Goal: Check status: Check status

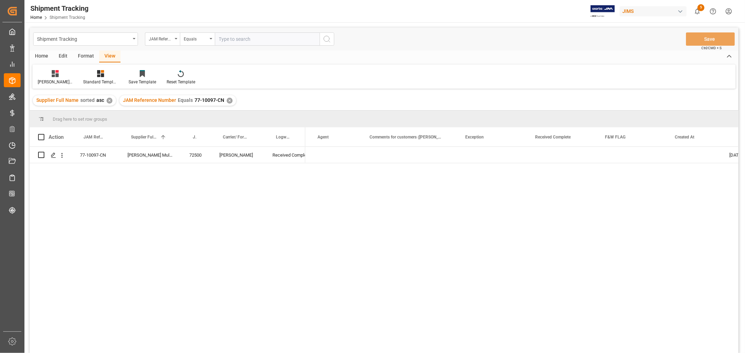
scroll to position [0, 504]
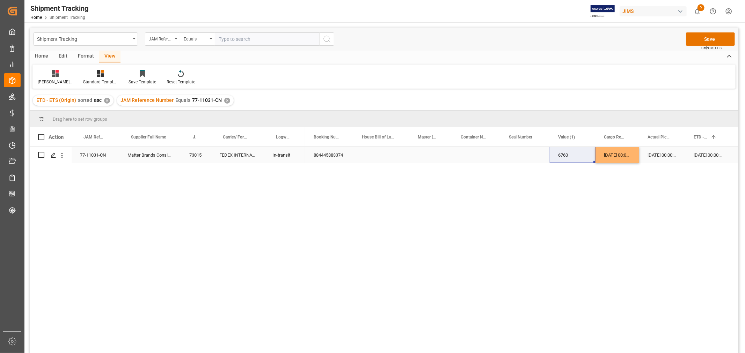
click at [526, 149] on div "Press SPACE to select this row." at bounding box center [524, 155] width 49 height 16
click at [693, 39] on button "Save" at bounding box center [710, 38] width 49 height 13
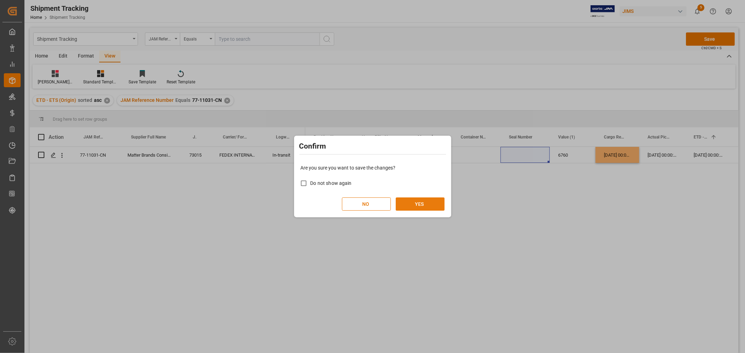
click at [434, 200] on button "YES" at bounding box center [420, 204] width 49 height 13
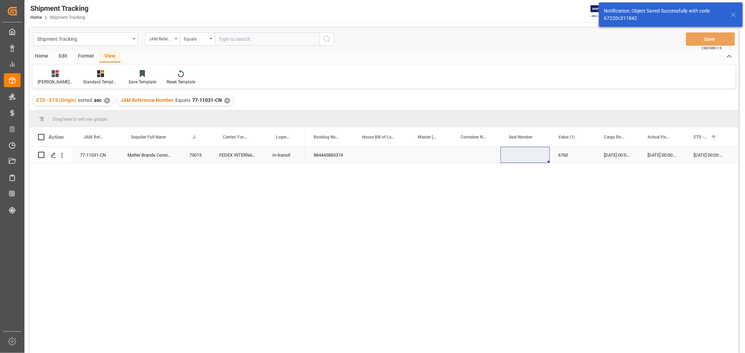
click at [652, 154] on div "20-09-2025 00:00:00" at bounding box center [662, 155] width 46 height 16
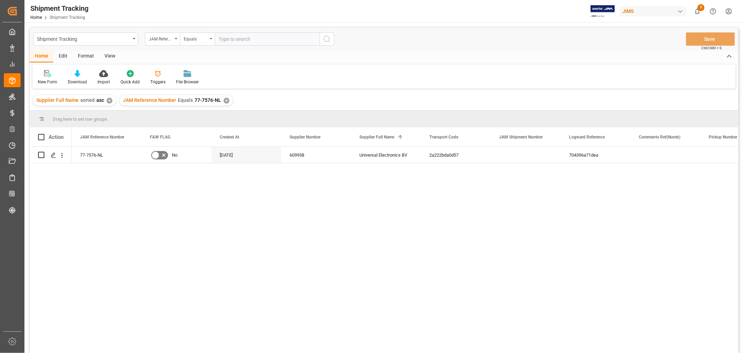
drag, startPoint x: 668, startPoint y: 0, endPoint x: 506, endPoint y: 65, distance: 174.8
click at [506, 65] on div "New Form Download Import Quick Add Triggers File Browser" at bounding box center [383, 77] width 703 height 24
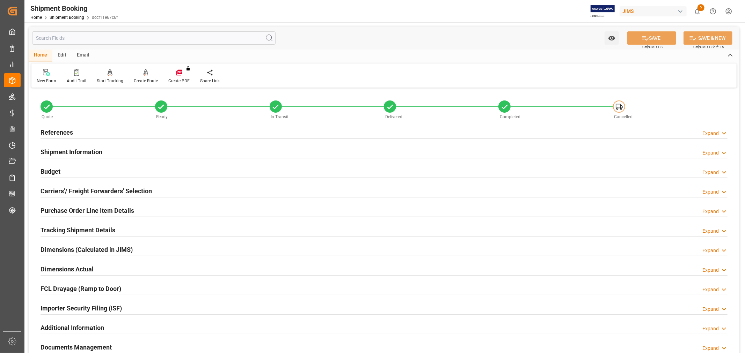
click at [57, 131] on h2 "References" at bounding box center [57, 132] width 32 height 9
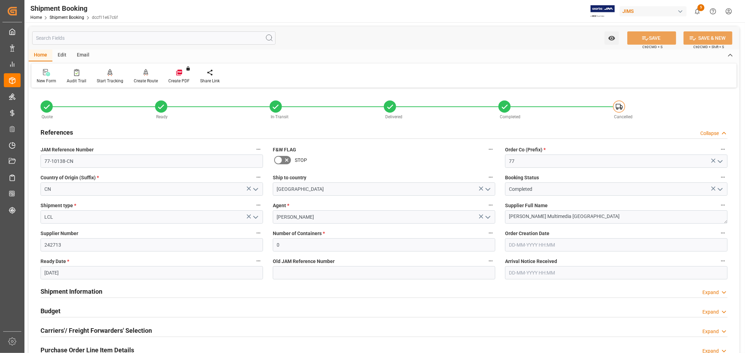
click at [58, 131] on h2 "References" at bounding box center [57, 132] width 32 height 9
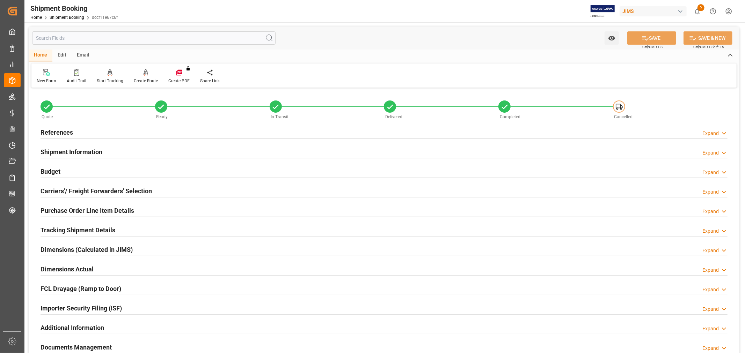
drag, startPoint x: 81, startPoint y: 8, endPoint x: 471, endPoint y: 68, distance: 394.4
click at [472, 67] on div "New Form Audit Trail Start Tracking Create Empty Shipment Tracking Create Route…" at bounding box center [383, 76] width 705 height 24
click at [69, 18] on link "Shipment Booking" at bounding box center [67, 17] width 35 height 5
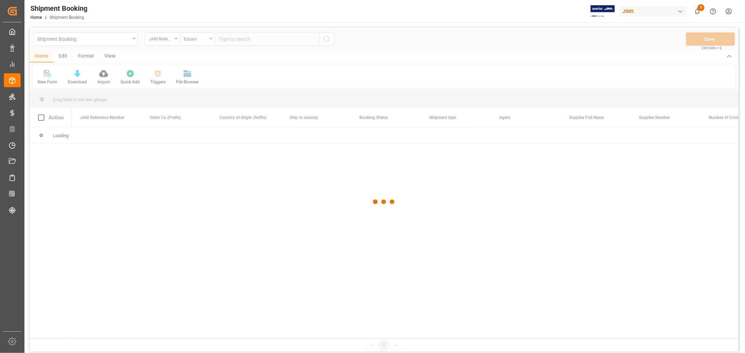
click at [253, 36] on div at bounding box center [384, 202] width 709 height 349
click at [253, 39] on div at bounding box center [384, 202] width 709 height 349
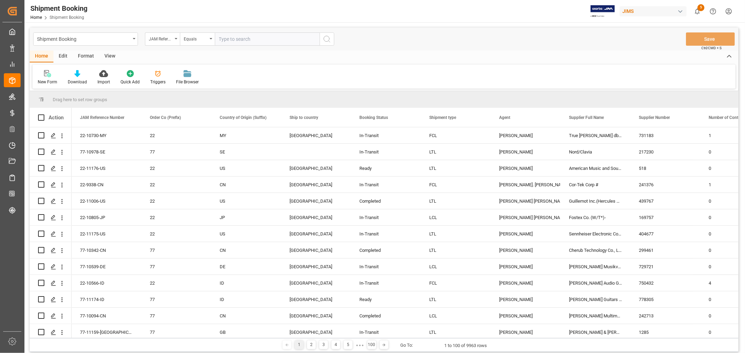
click at [251, 37] on input "text" at bounding box center [267, 38] width 105 height 13
type input "77-11002-CN"
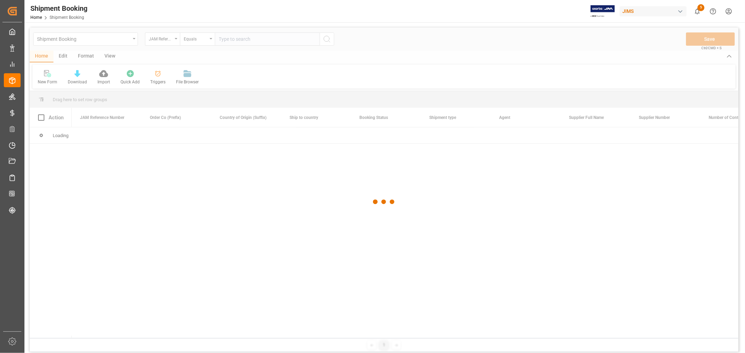
click at [123, 37] on div at bounding box center [384, 202] width 709 height 349
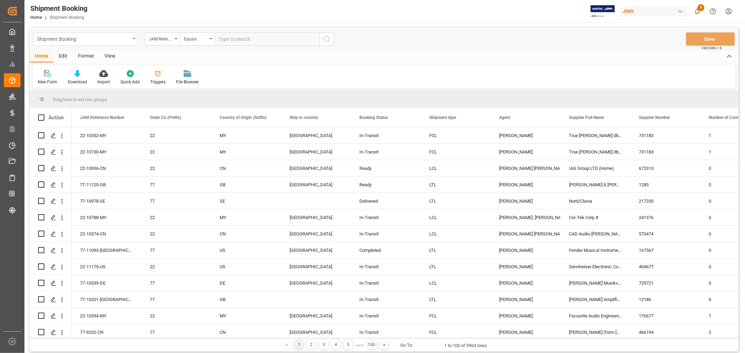
click at [136, 37] on div "Shipment Booking" at bounding box center [85, 38] width 105 height 13
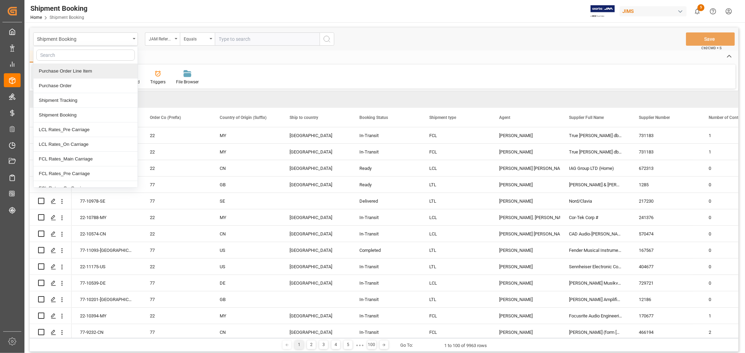
click at [86, 72] on div "Purchase Order Line Item" at bounding box center [86, 71] width 104 height 15
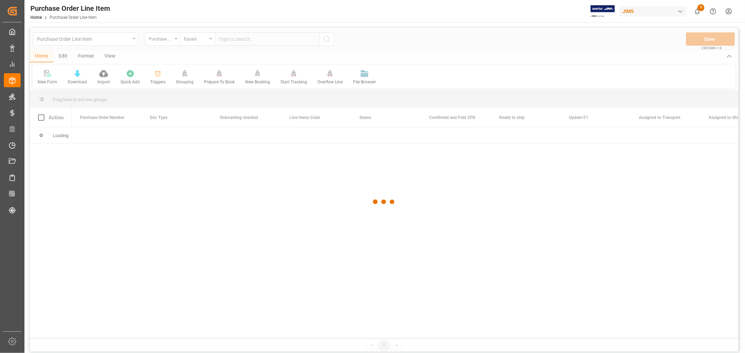
click at [237, 39] on div at bounding box center [384, 202] width 709 height 349
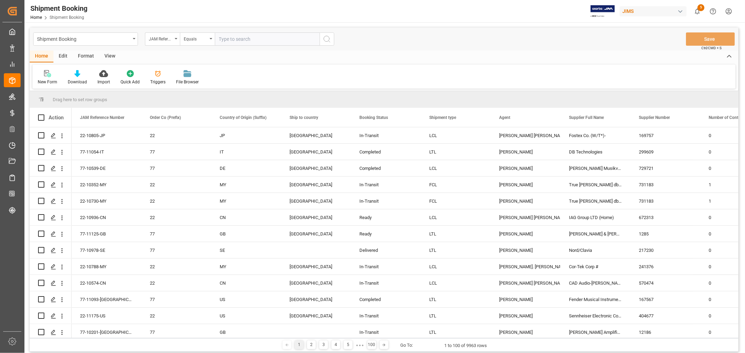
click at [233, 44] on input "text" at bounding box center [267, 38] width 105 height 13
paste input "77-10094-CN"
type input "77-10094-CN"
click at [326, 39] on icon "search button" at bounding box center [327, 39] width 8 height 8
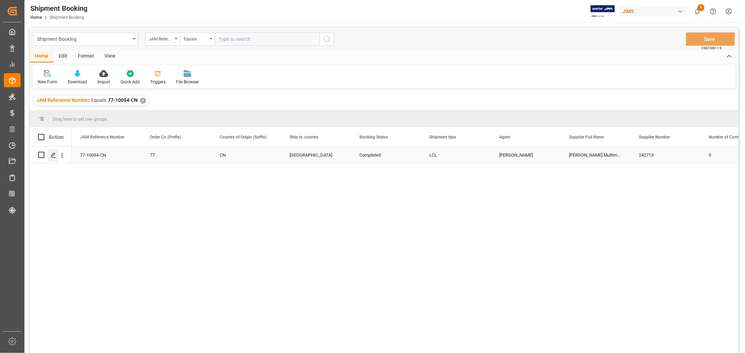
click at [51, 155] on icon "Press SPACE to select this row." at bounding box center [54, 156] width 6 height 6
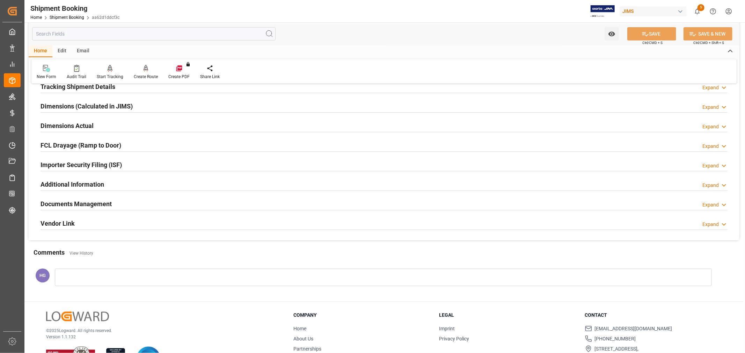
scroll to position [155, 0]
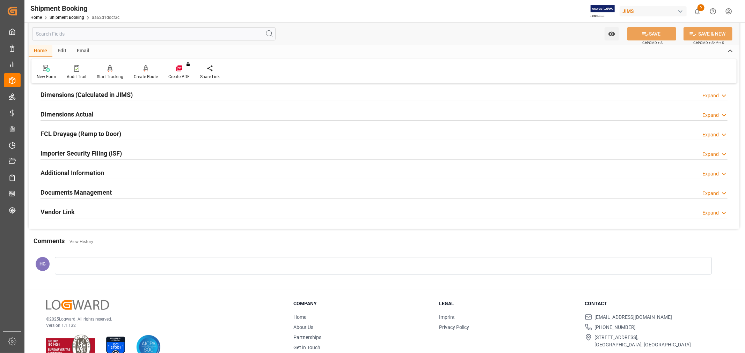
click at [98, 193] on h2 "Documents Management" at bounding box center [76, 192] width 71 height 9
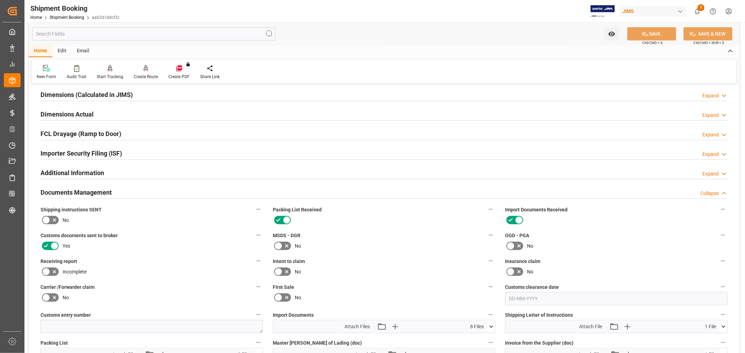
click at [49, 268] on icon at bounding box center [46, 272] width 8 height 8
click at [0, 0] on input "checkbox" at bounding box center [0, 0] width 0 height 0
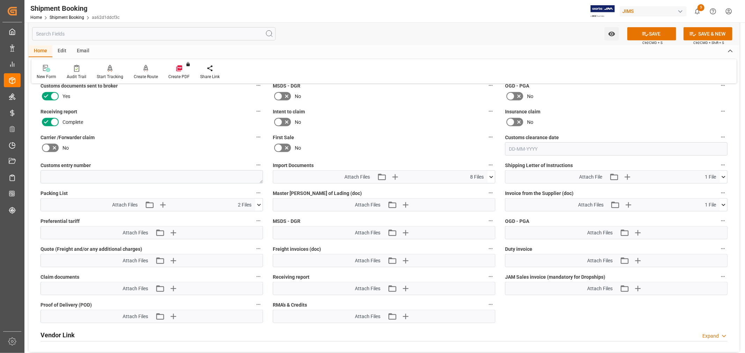
scroll to position [310, 0]
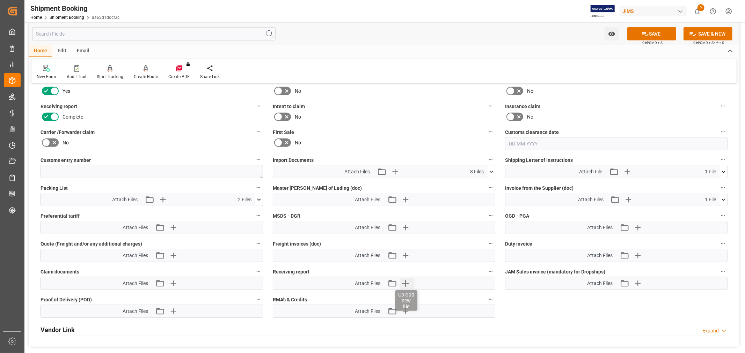
click at [406, 279] on icon "button" at bounding box center [405, 283] width 11 height 11
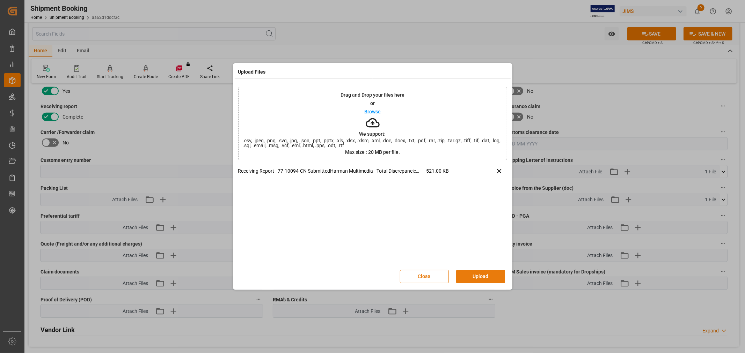
click at [472, 275] on button "Upload" at bounding box center [480, 276] width 49 height 13
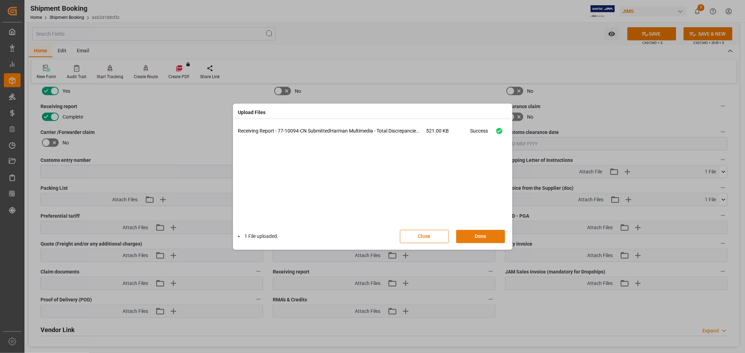
drag, startPoint x: 477, startPoint y: 236, endPoint x: 481, endPoint y: 235, distance: 4.0
click at [478, 236] on button "Done" at bounding box center [480, 236] width 49 height 13
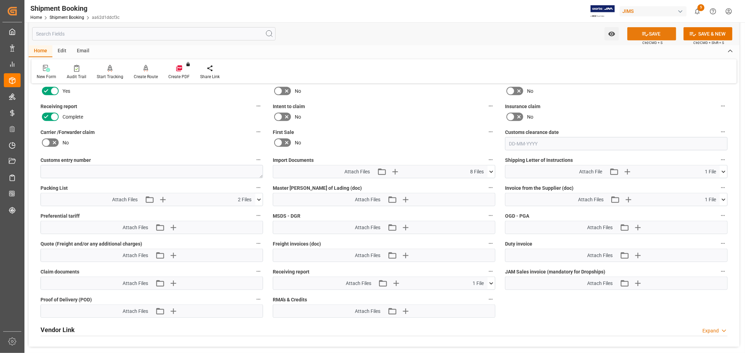
click at [634, 32] on button "SAVE" at bounding box center [651, 33] width 49 height 13
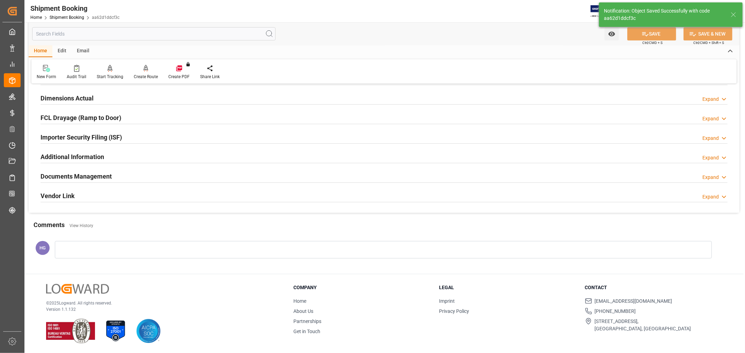
scroll to position [171, 0]
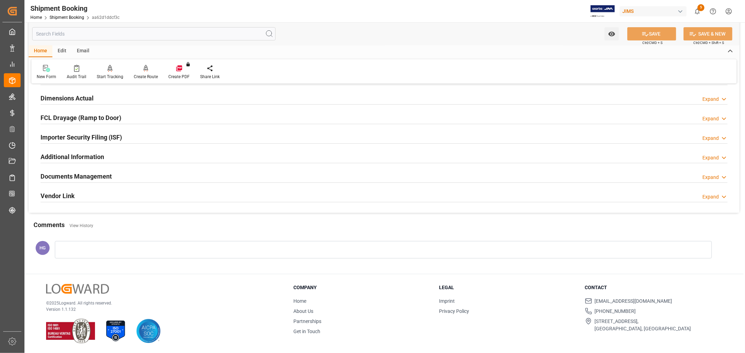
click at [66, 12] on div "Shipment Booking" at bounding box center [74, 8] width 89 height 10
click at [70, 20] on div "Home Shipment Booking aa62d1ddcf3c" at bounding box center [74, 17] width 89 height 7
click at [69, 17] on link "Shipment Booking" at bounding box center [67, 17] width 35 height 5
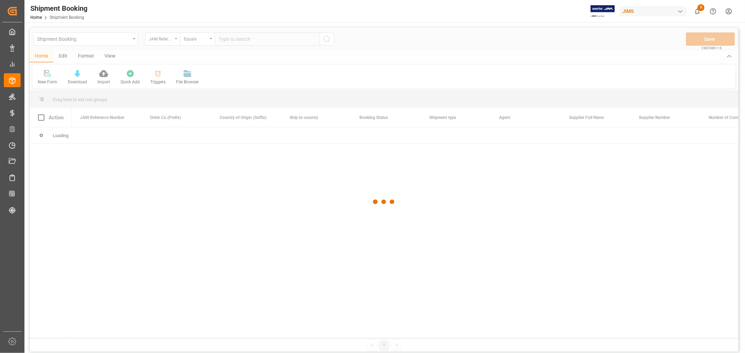
click at [234, 39] on div at bounding box center [384, 202] width 709 height 349
click at [235, 39] on div at bounding box center [384, 202] width 709 height 349
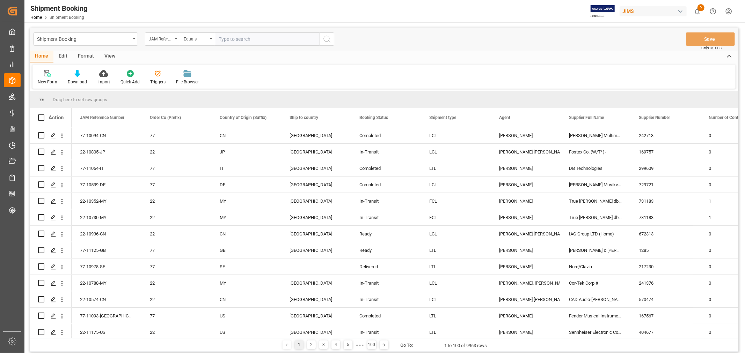
click at [233, 38] on input "text" at bounding box center [267, 38] width 105 height 13
paste input "77-10125-CN"
type input "77-10125-CN"
click at [330, 39] on icon "search button" at bounding box center [327, 39] width 8 height 8
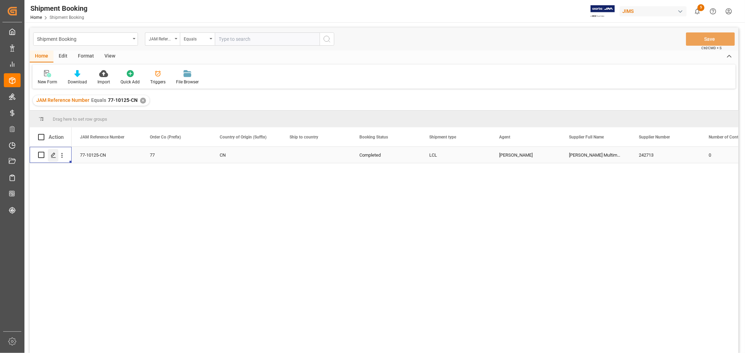
click at [49, 154] on div "Press SPACE to select this row." at bounding box center [53, 155] width 10 height 13
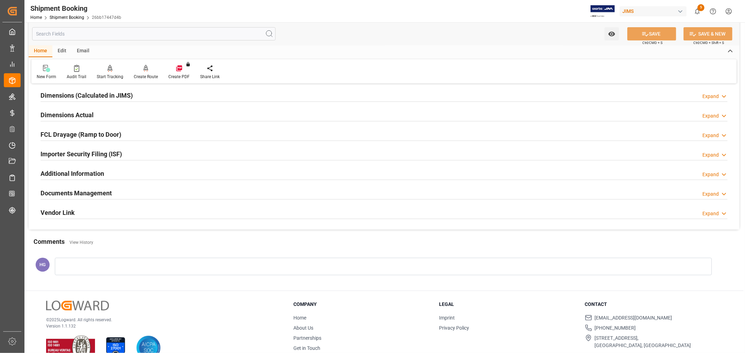
scroll to position [155, 0]
click at [76, 196] on h2 "Documents Management" at bounding box center [76, 192] width 71 height 9
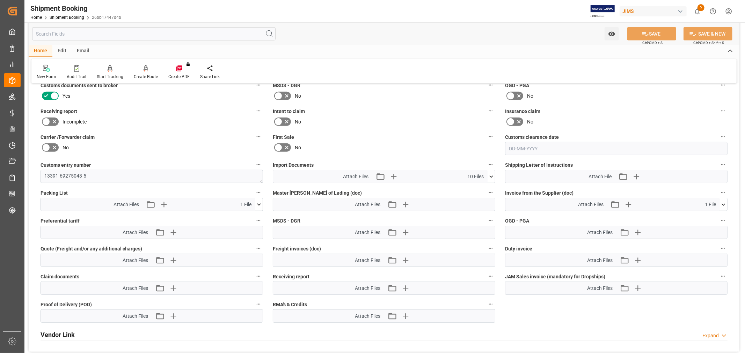
scroll to position [310, 0]
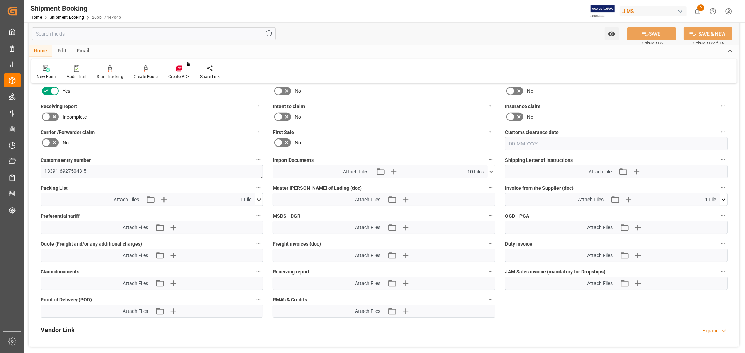
click at [49, 114] on icon at bounding box center [46, 117] width 8 height 8
click at [0, 0] on input "checkbox" at bounding box center [0, 0] width 0 height 0
click at [405, 280] on icon "button" at bounding box center [405, 283] width 7 height 7
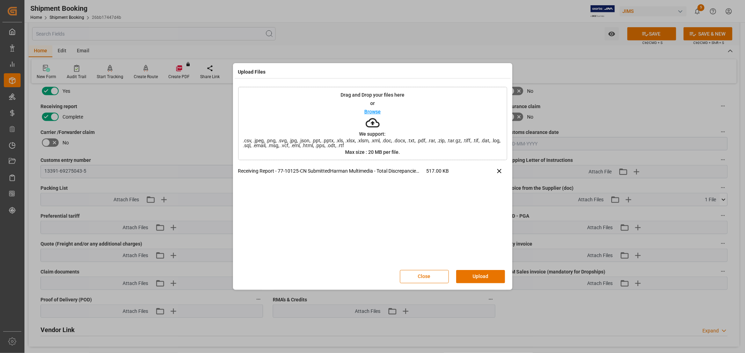
click at [481, 271] on button "Upload" at bounding box center [480, 276] width 49 height 13
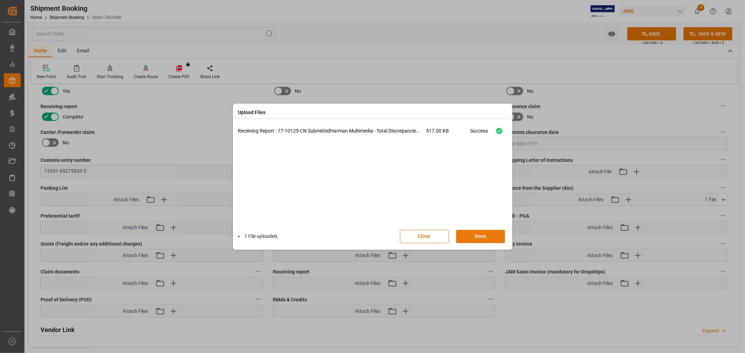
click at [475, 233] on button "Done" at bounding box center [480, 236] width 49 height 13
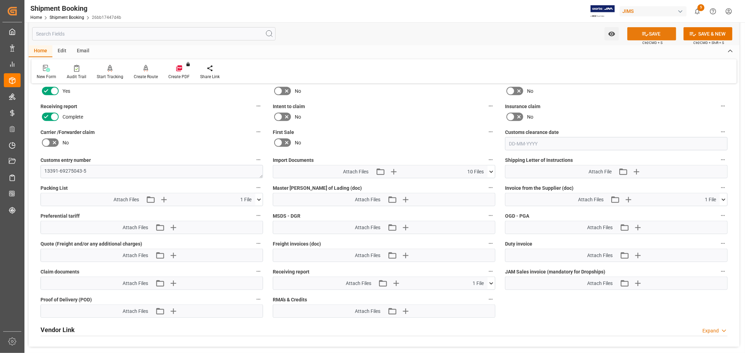
click at [636, 34] on button "SAVE" at bounding box center [651, 33] width 49 height 13
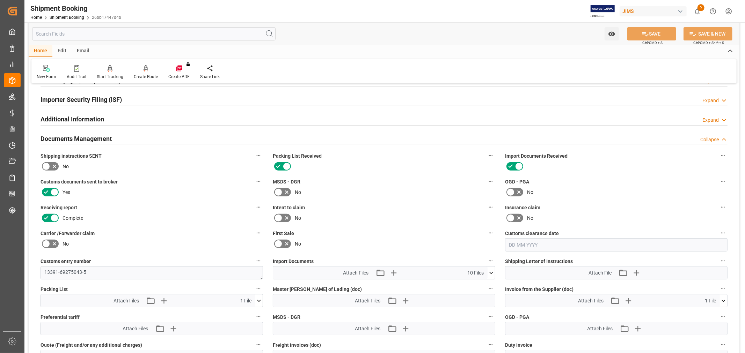
scroll to position [194, 0]
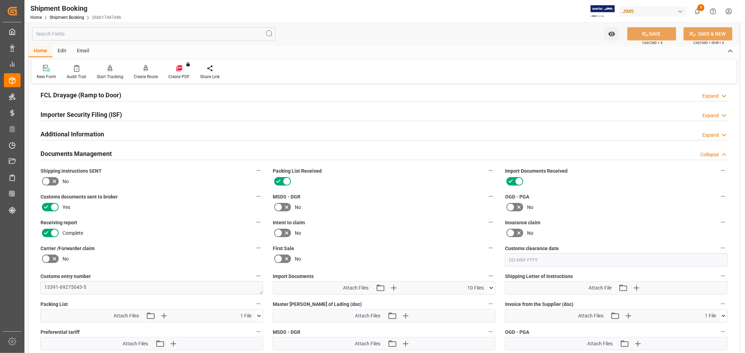
click at [61, 153] on h2 "Documents Management" at bounding box center [76, 153] width 71 height 9
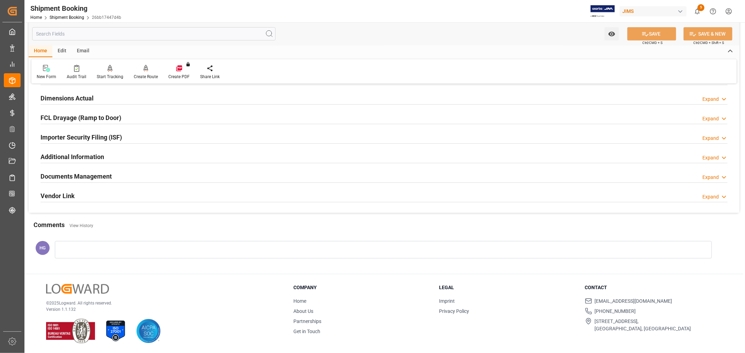
click at [64, 177] on h2 "Documents Management" at bounding box center [76, 176] width 71 height 9
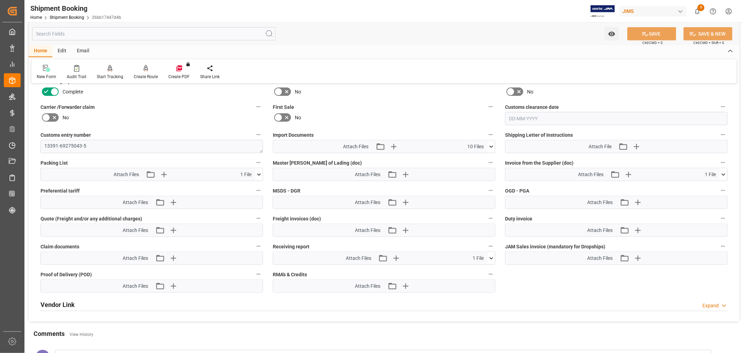
scroll to position [349, 0]
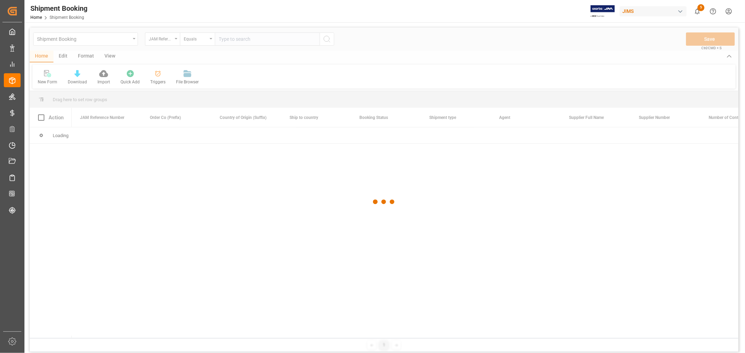
click at [91, 45] on div at bounding box center [384, 202] width 709 height 349
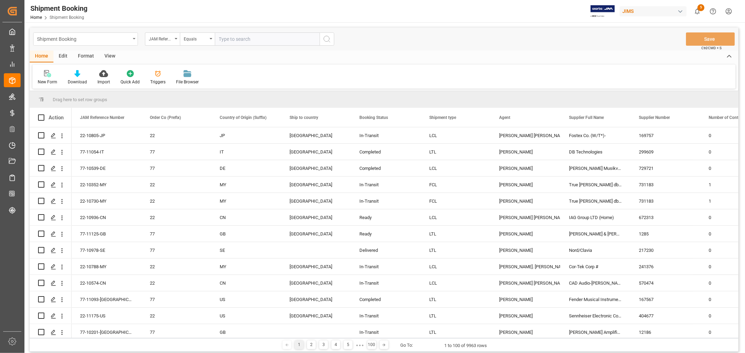
click at [89, 44] on div "Shipment Booking" at bounding box center [85, 38] width 105 height 13
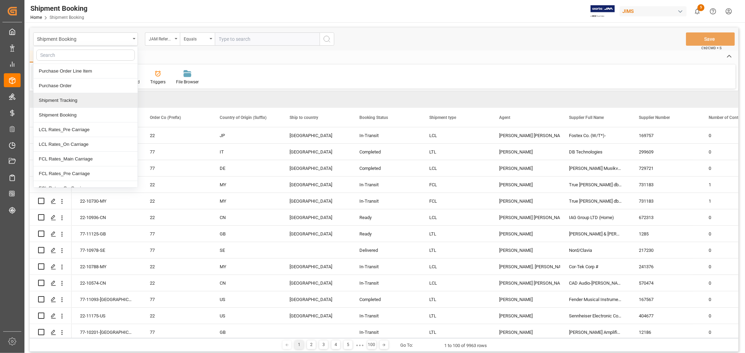
click at [82, 102] on div "Shipment Tracking" at bounding box center [86, 100] width 104 height 15
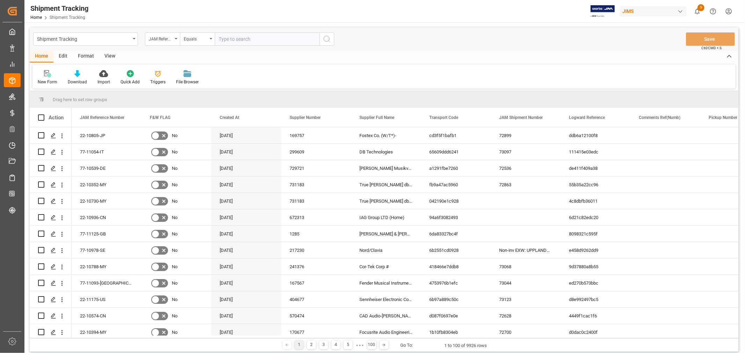
click at [285, 74] on div "New Form Download Import Quick Add Triggers File Browser" at bounding box center [383, 77] width 703 height 24
click at [245, 41] on input "text" at bounding box center [267, 38] width 105 height 13
paste input "77-10094-CN"
type input "77-10094-CN"
click at [326, 37] on icon "search button" at bounding box center [327, 39] width 8 height 8
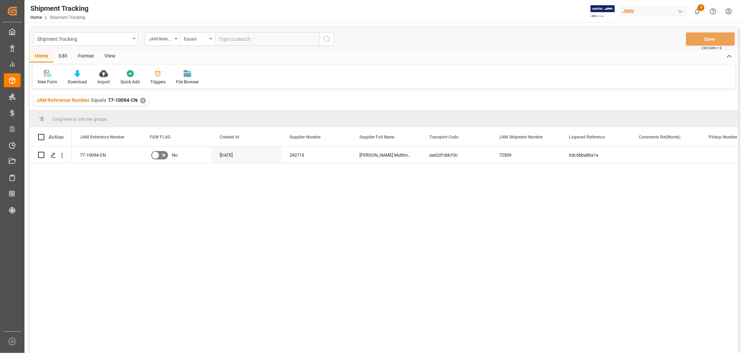
click at [107, 57] on div "View" at bounding box center [109, 57] width 21 height 12
click at [40, 81] on div "Default" at bounding box center [45, 82] width 14 height 6
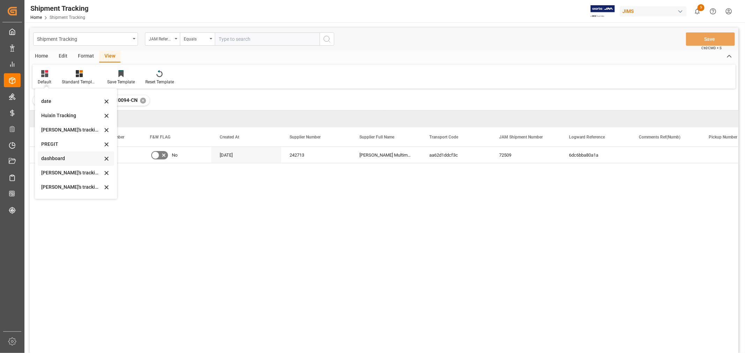
scroll to position [78, 0]
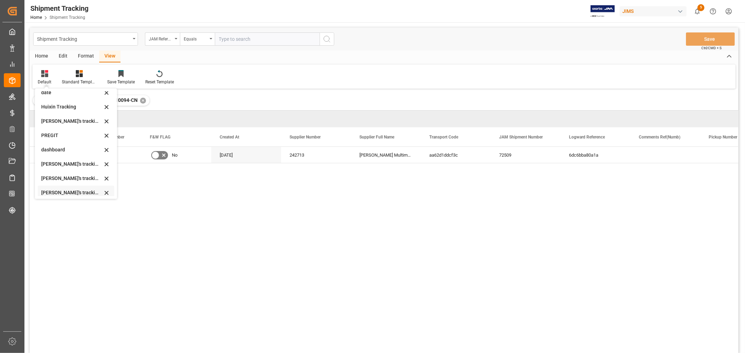
click at [81, 191] on div "[PERSON_NAME]'s tracking all_sample" at bounding box center [71, 192] width 61 height 7
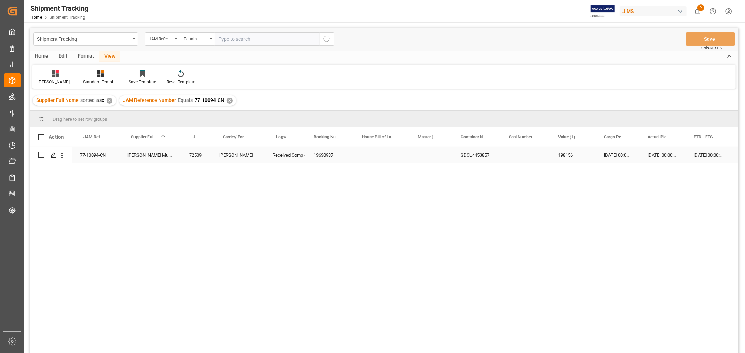
click at [697, 156] on div "[DATE] 00:00:00" at bounding box center [708, 155] width 46 height 16
click at [623, 156] on div "Press SPACE to select this row." at bounding box center [632, 155] width 70 height 16
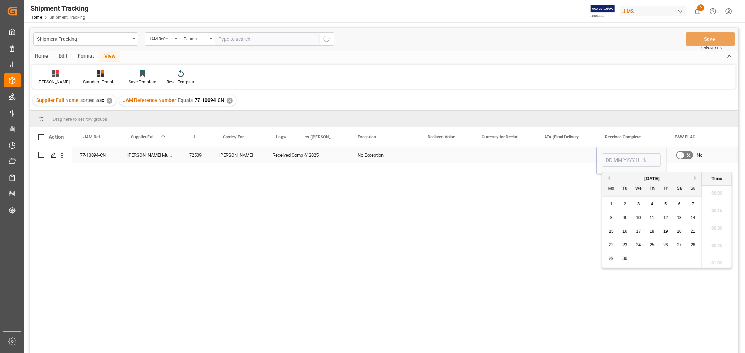
scroll to position [1172, 0]
click at [634, 162] on input "Press SPACE to select this row." at bounding box center [631, 160] width 59 height 13
type input "[DATE] 00:00"
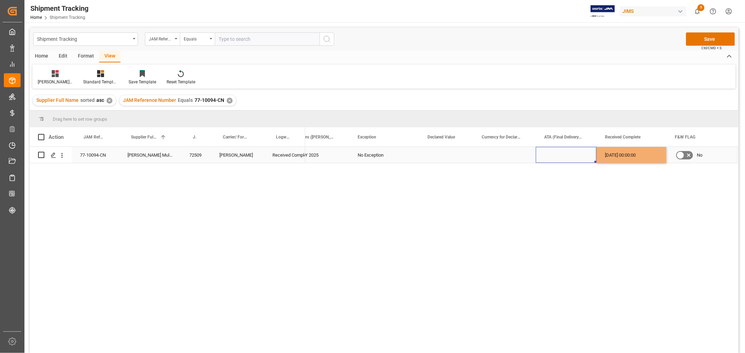
click at [567, 153] on div "Press SPACE to select this row." at bounding box center [566, 155] width 61 height 16
click at [699, 31] on div "Shipment Tracking JAM Reference Number Equals Save Ctrl/CMD + S" at bounding box center [384, 39] width 709 height 23
click at [698, 39] on button "Save" at bounding box center [710, 38] width 49 height 13
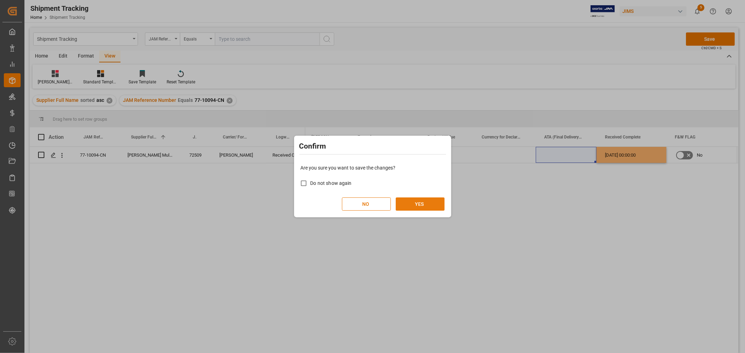
click at [422, 202] on button "YES" at bounding box center [420, 204] width 49 height 13
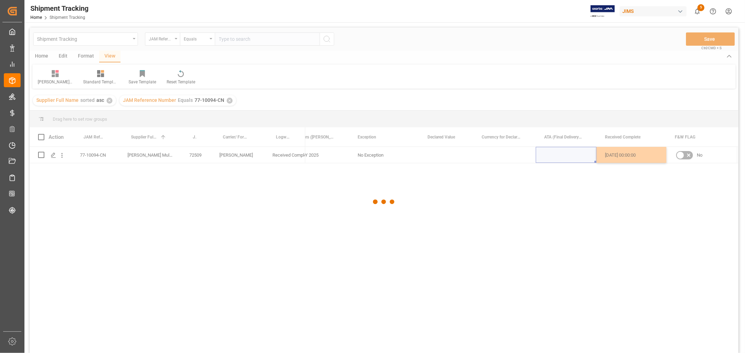
click at [85, 159] on div at bounding box center [384, 202] width 709 height 349
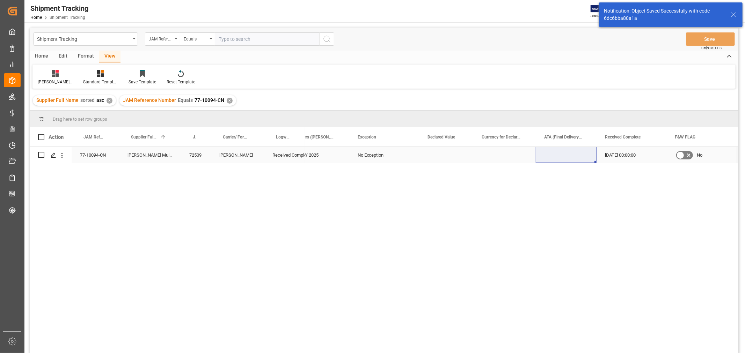
click at [96, 156] on div "77-10094-CN" at bounding box center [95, 155] width 47 height 16
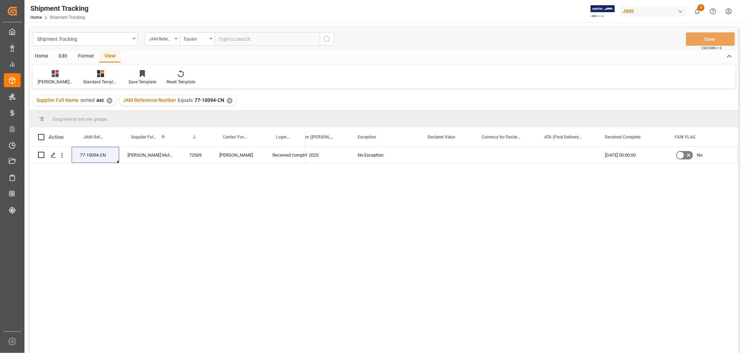
click at [228, 99] on div "✕" at bounding box center [230, 101] width 6 height 6
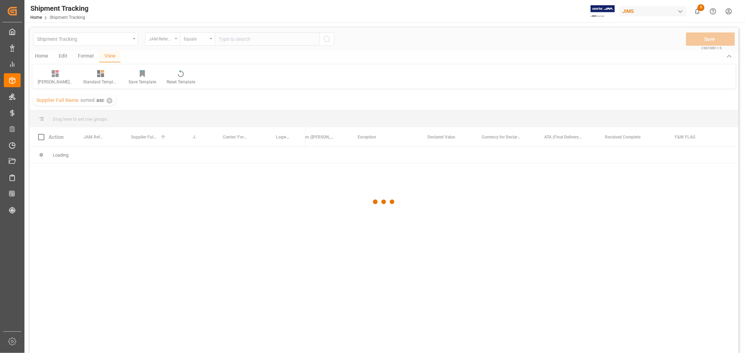
click at [239, 40] on div at bounding box center [384, 202] width 709 height 349
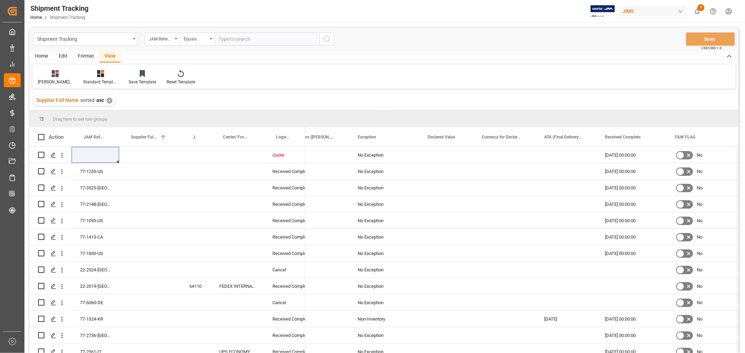
click at [239, 40] on input "text" at bounding box center [267, 38] width 105 height 13
paste input "77-10125-CN"
type input "77-10125-CN"
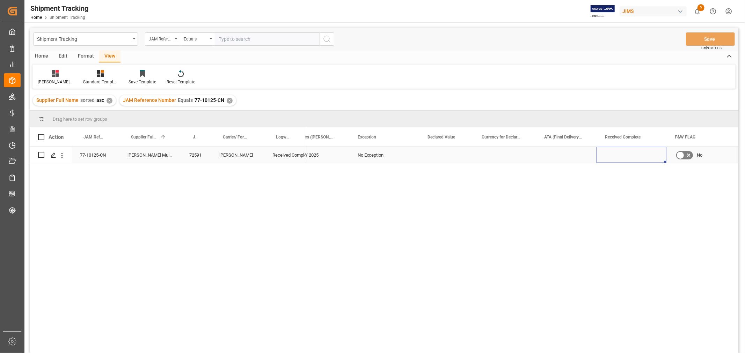
click at [619, 152] on div "Press SPACE to select this row." at bounding box center [632, 155] width 70 height 16
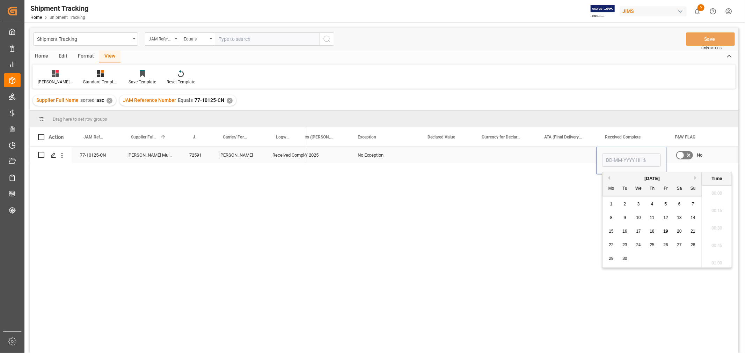
scroll to position [1172, 0]
type input "[DATE] 00:00"
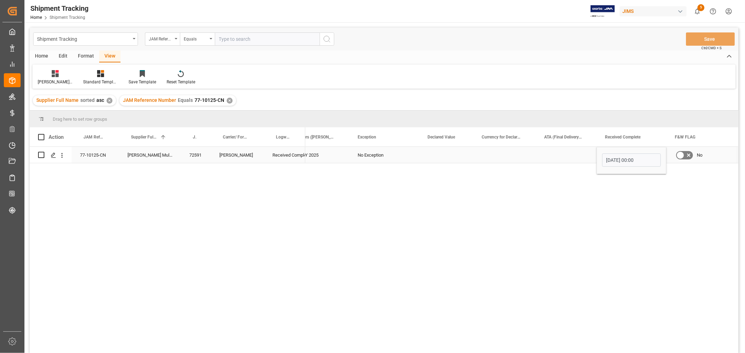
click at [546, 155] on div "Press SPACE to select this row." at bounding box center [566, 155] width 61 height 16
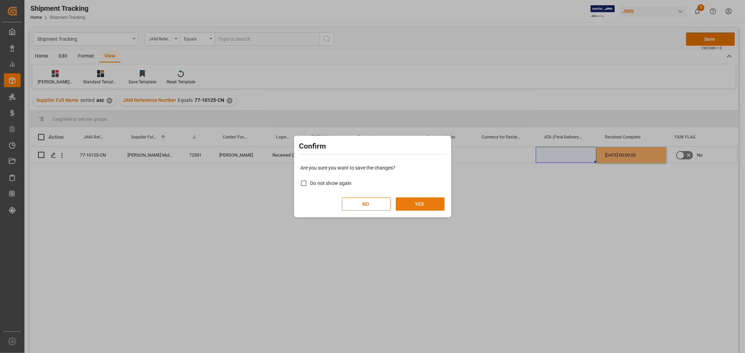
click at [426, 204] on button "YES" at bounding box center [420, 204] width 49 height 13
